Goal: Find specific page/section: Find specific page/section

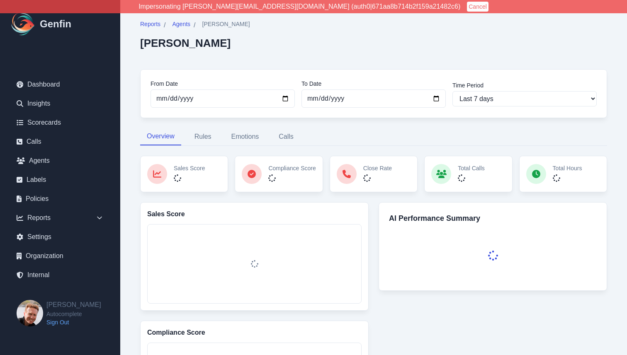
click at [134, 129] on div "Reports / Agents / [PERSON_NAME] [PERSON_NAME] From Date [DATE] To Date [DATE] …" at bounding box center [373, 351] width 487 height 683
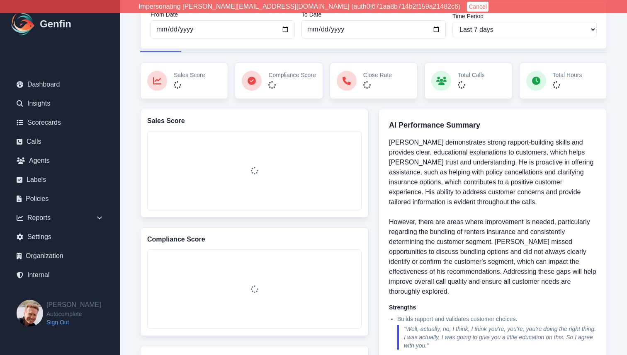
scroll to position [98, 0]
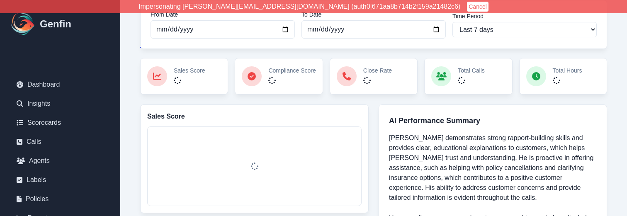
click at [116, 203] on nav "Dashboard Insights Scorecards Calls Agents Labels Policies Reports Sales Compli…" at bounding box center [60, 181] width 120 height 237
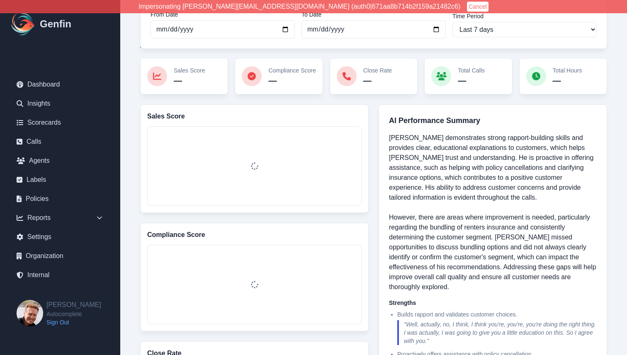
click at [164, 0] on div "Impersonating [PERSON_NAME][EMAIL_ADDRESS][DOMAIN_NAME] (auth0|671aa8b714b2f159…" at bounding box center [313, 6] width 627 height 13
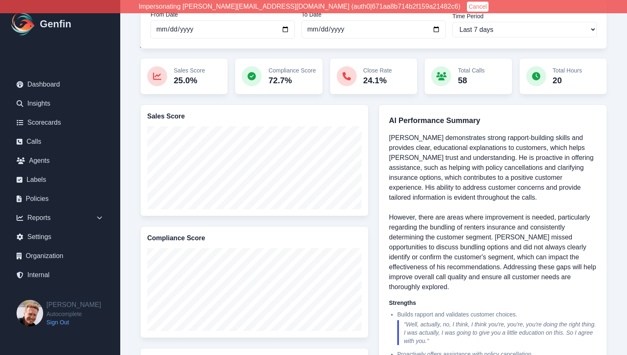
scroll to position [0, 0]
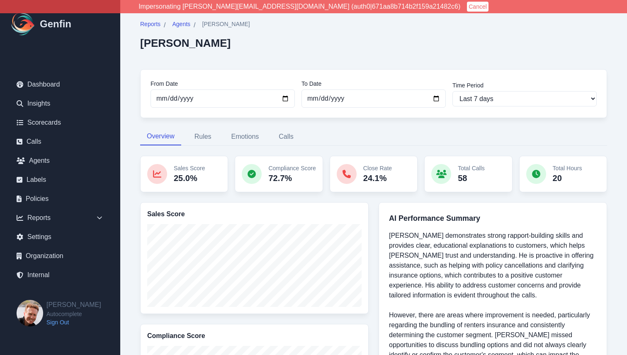
click at [44, 160] on link "Agents" at bounding box center [60, 161] width 100 height 17
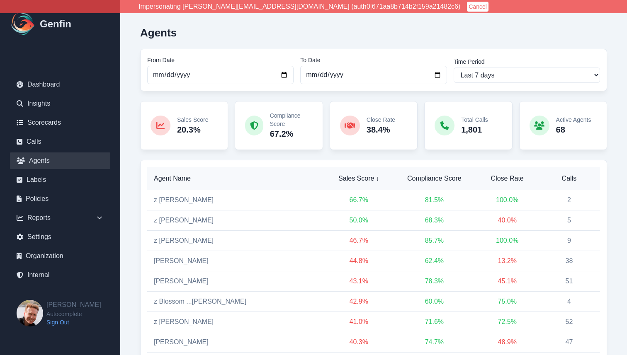
click at [561, 178] on span "Calls" at bounding box center [569, 179] width 49 height 10
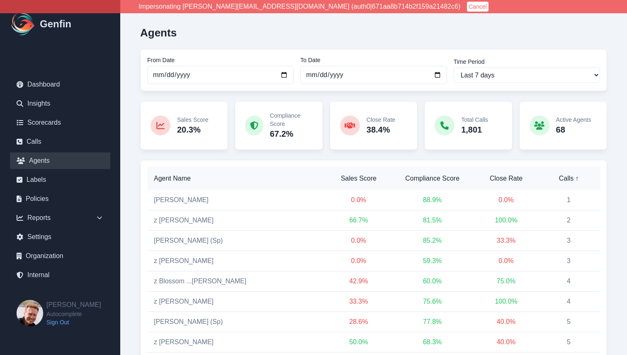
click at [561, 178] on span "Calls ↑" at bounding box center [568, 179] width 49 height 10
click at [177, 218] on link "Reggie Charles" at bounding box center [181, 220] width 55 height 7
